Goal: Task Accomplishment & Management: Manage account settings

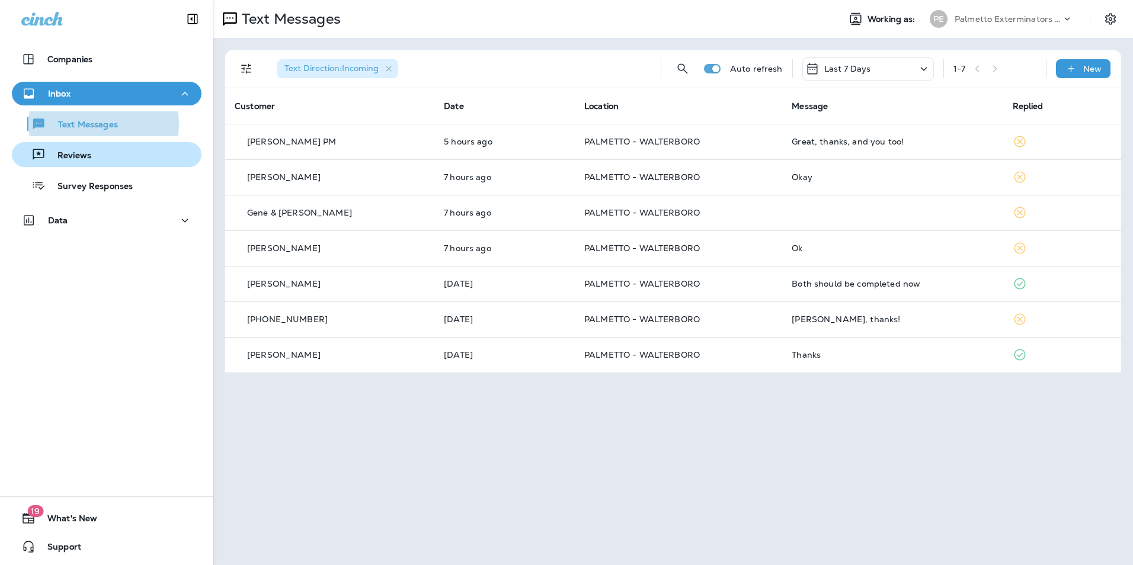
click at [145, 150] on div "Reviews" at bounding box center [107, 155] width 180 height 18
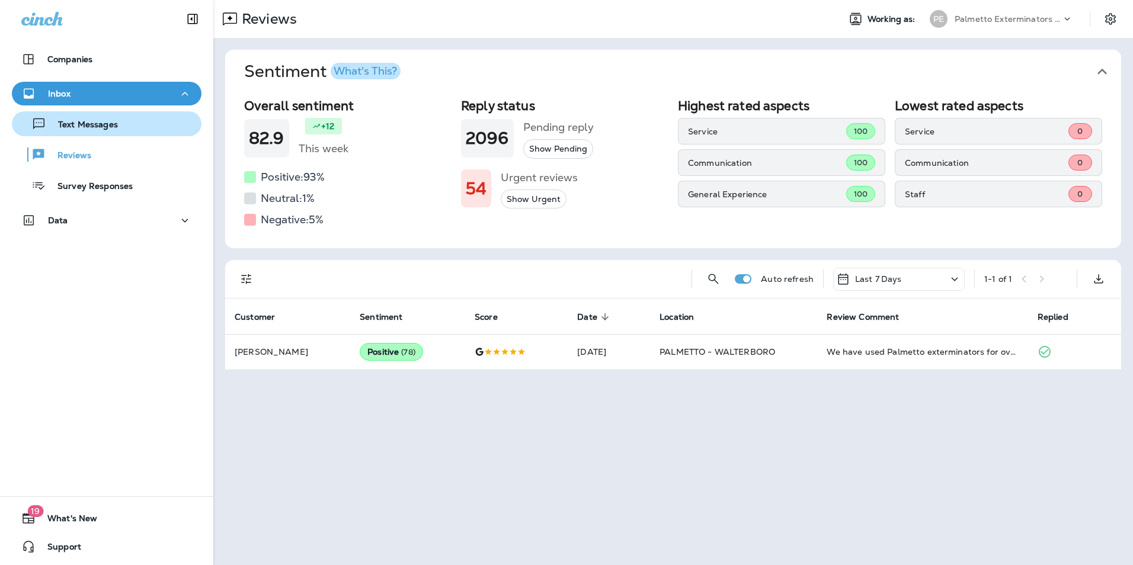
click at [149, 124] on div "Text Messages" at bounding box center [107, 124] width 180 height 18
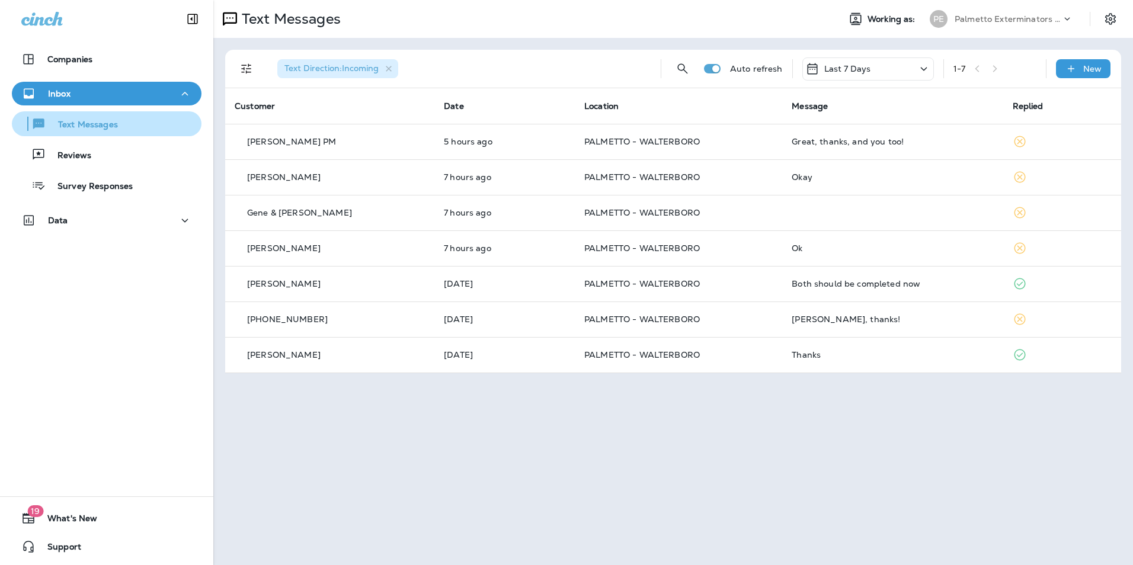
click at [12, 111] on button "Text Messages" at bounding box center [107, 123] width 190 height 25
click at [1107, 8] on button "Settings" at bounding box center [1110, 18] width 21 height 21
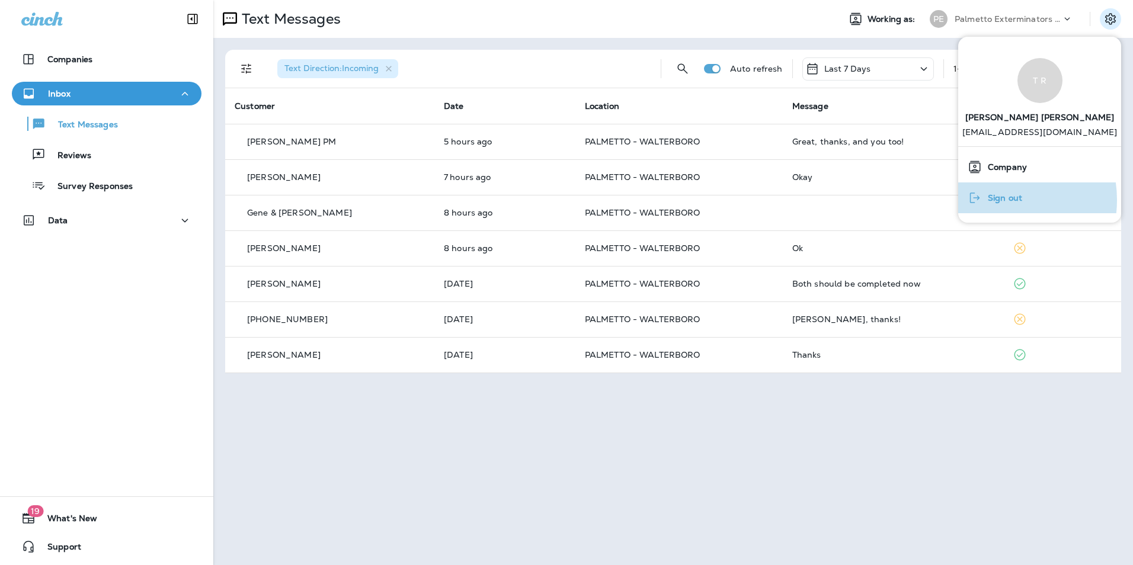
click at [997, 200] on span "Sign out" at bounding box center [1002, 198] width 40 height 10
